Goal: Transaction & Acquisition: Purchase product/service

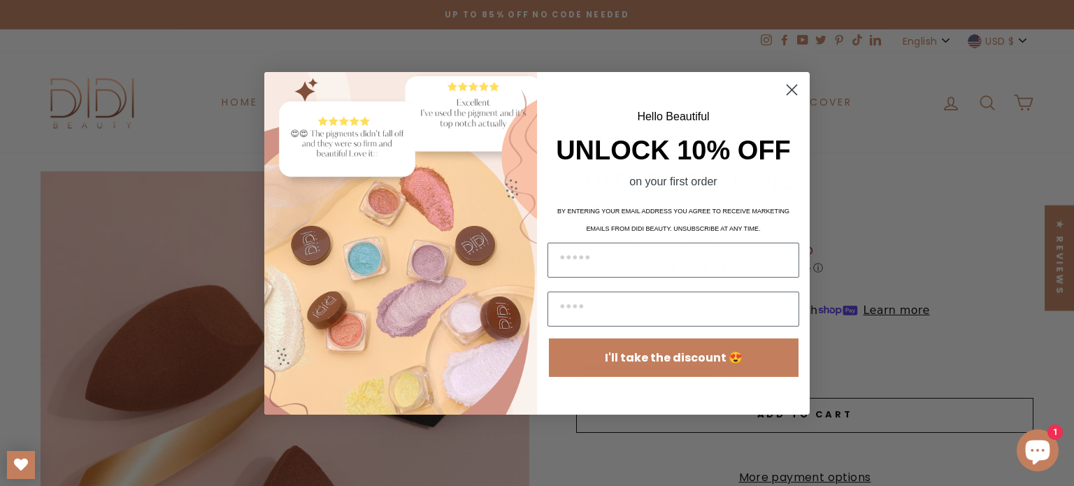
click at [796, 82] on circle "Close dialog" at bounding box center [791, 89] width 23 height 23
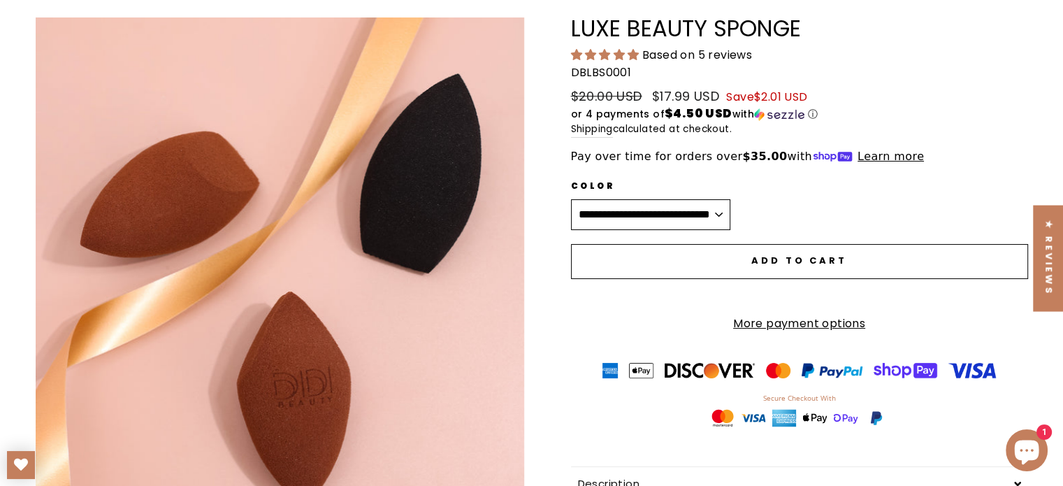
scroll to position [233, 0]
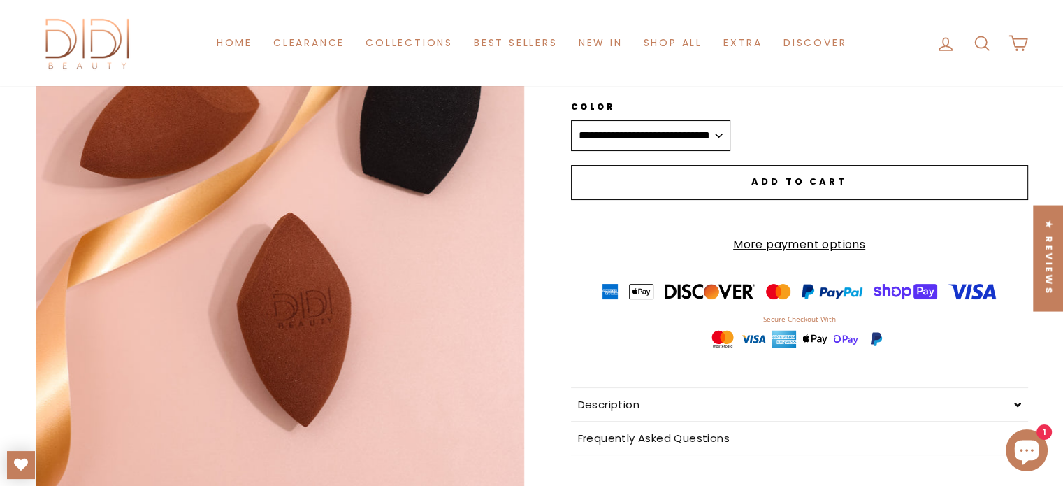
drag, startPoint x: 319, startPoint y: 228, endPoint x: 210, endPoint y: 212, distance: 110.9
click at [210, 212] on button "Close (esc)" at bounding box center [280, 215] width 489 height 554
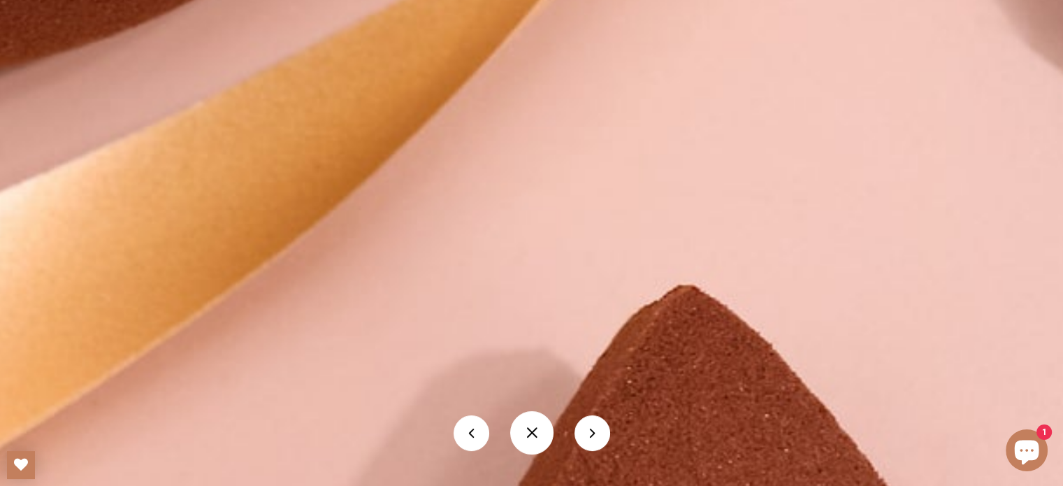
click at [598, 423] on button at bounding box center [593, 433] width 36 height 36
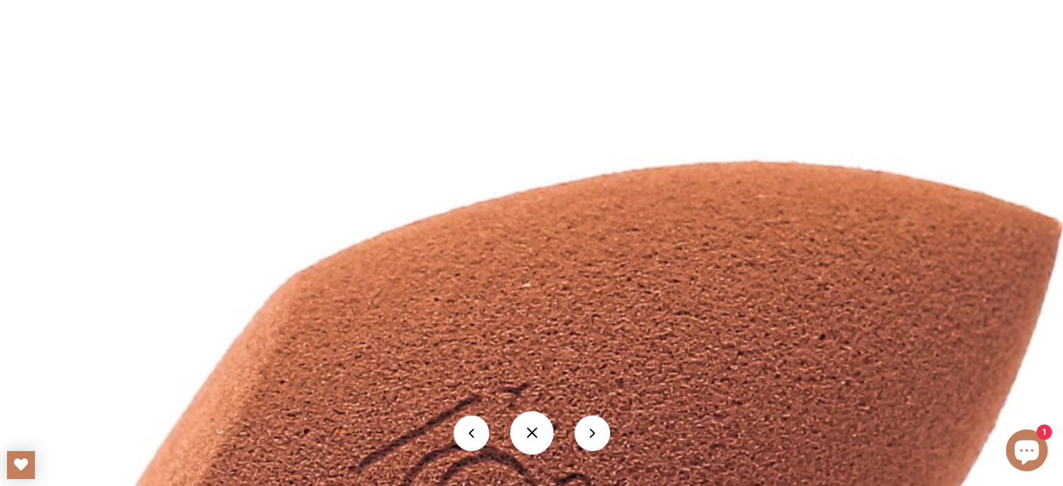
click at [587, 427] on button at bounding box center [593, 433] width 36 height 36
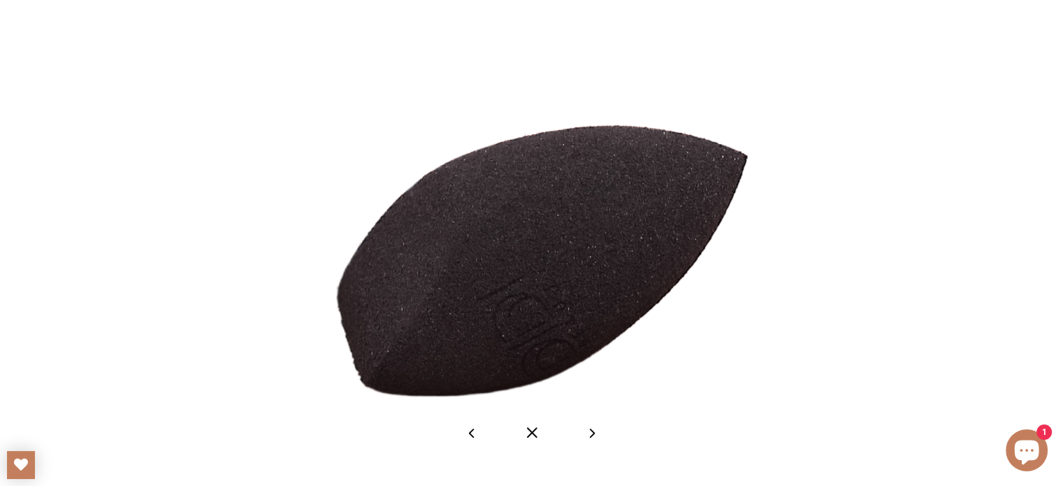
click at [593, 424] on button at bounding box center [593, 433] width 36 height 36
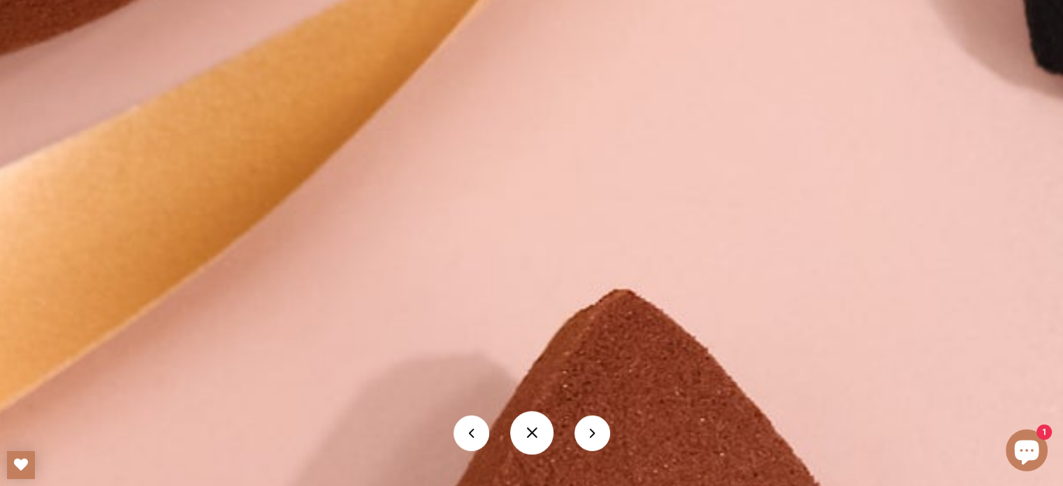
click at [603, 417] on button at bounding box center [593, 433] width 36 height 36
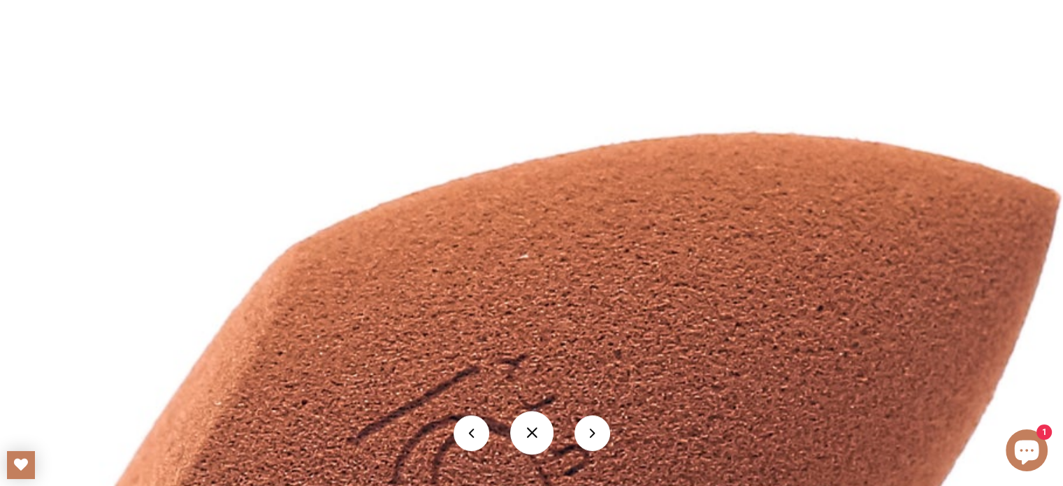
click at [592, 425] on button at bounding box center [593, 433] width 36 height 36
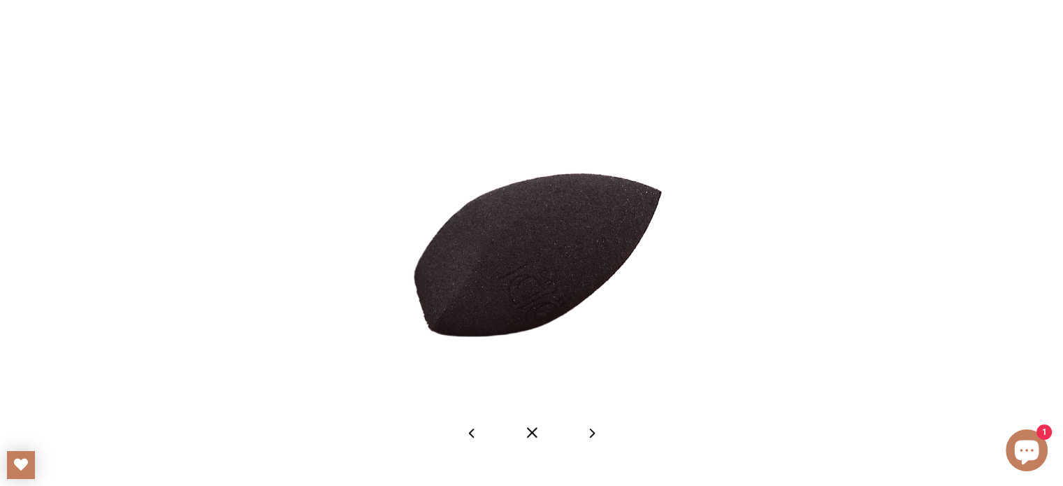
click at [522, 424] on button at bounding box center [531, 432] width 43 height 43
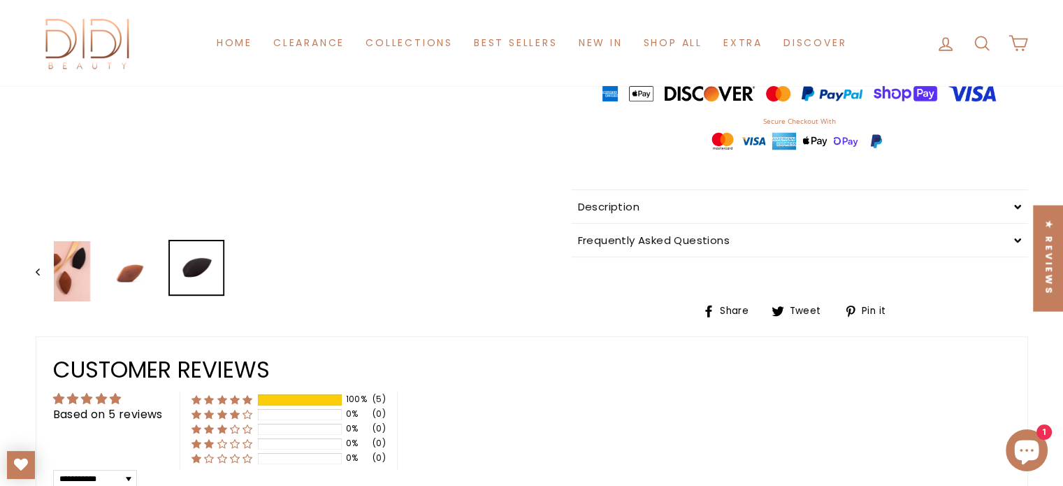
scroll to position [350, 0]
